Goal: Task Accomplishment & Management: Use online tool/utility

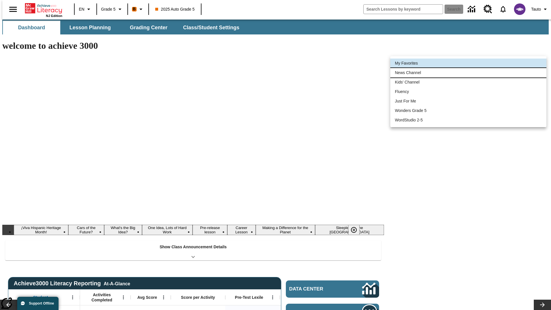
click at [468, 73] on li "News Channel" at bounding box center [468, 72] width 156 height 9
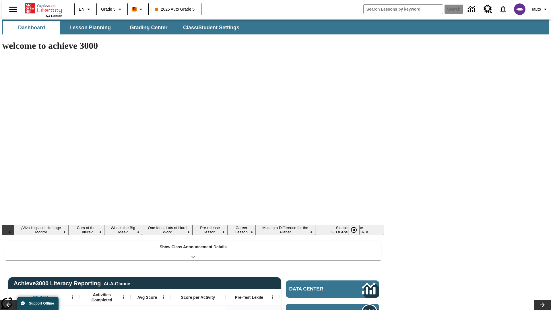
type input "120"
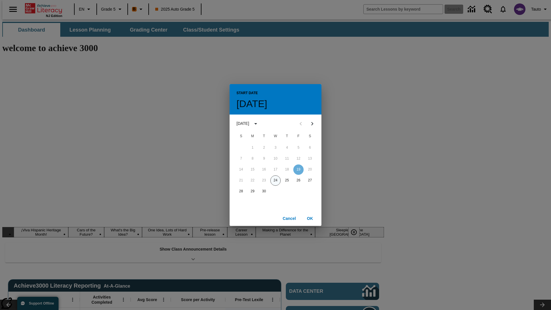
click at [275, 180] on button "24" at bounding box center [275, 180] width 10 height 10
click at [310, 218] on button "OK" at bounding box center [310, 218] width 18 height 11
